Goal: Information Seeking & Learning: Learn about a topic

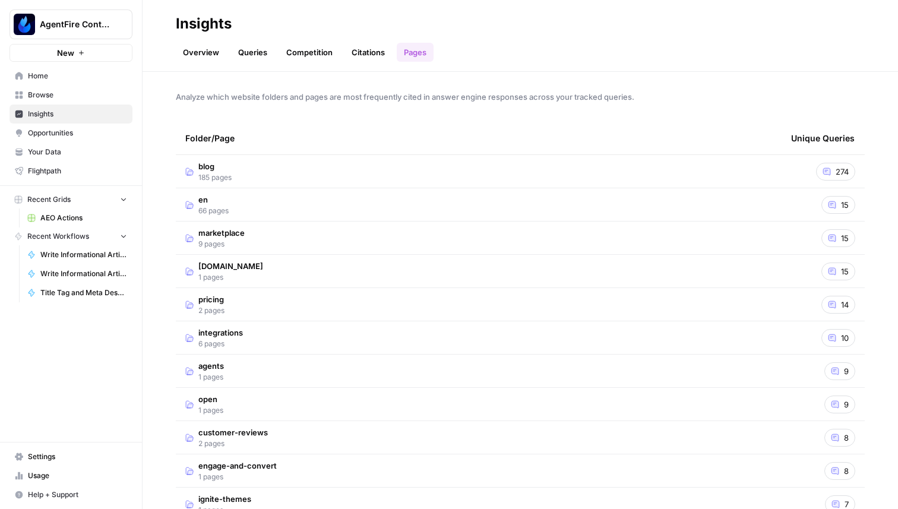
click at [661, 80] on div "Analyze which website folders and pages are most frequently cited in answer eng…" at bounding box center [521, 290] width 756 height 437
click at [213, 164] on span "blog" at bounding box center [214, 166] width 33 height 12
